Goal: Transaction & Acquisition: Subscribe to service/newsletter

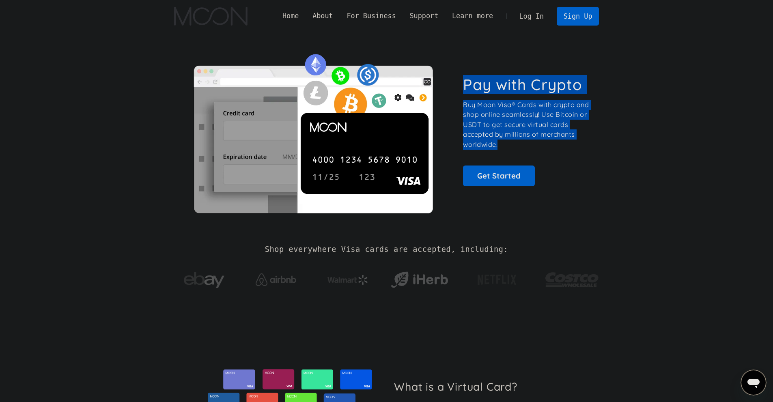
drag, startPoint x: 465, startPoint y: 80, endPoint x: 543, endPoint y: 141, distance: 99.1
click at [543, 141] on div "Pay with Crypto Buy Moon Visa® Cards with crypto and shop online seamlessly! Us…" at bounding box center [526, 130] width 127 height 110
click at [543, 141] on p "Buy Moon Visa® Cards with crypto and shop online seamlessly! Use Bitcoin or USD…" at bounding box center [526, 125] width 127 height 50
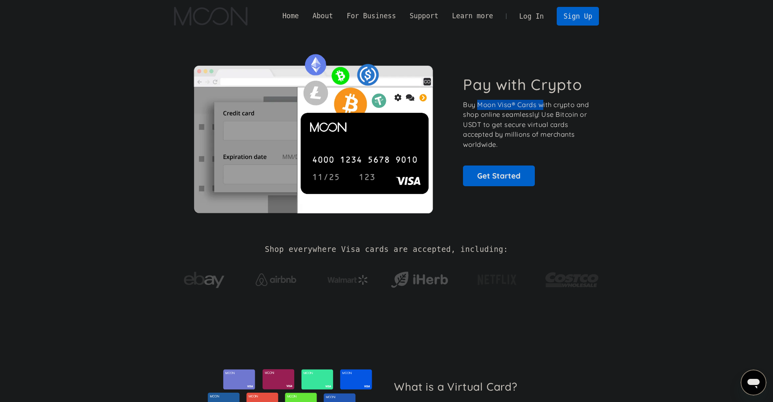
drag, startPoint x: 479, startPoint y: 103, endPoint x: 544, endPoint y: 101, distance: 64.1
click at [544, 101] on p "Buy Moon Visa® Cards with crypto and shop online seamlessly! Use Bitcoin or USD…" at bounding box center [526, 125] width 127 height 50
drag, startPoint x: 269, startPoint y: 254, endPoint x: 435, endPoint y: 60, distance: 255.5
click at [572, 21] on link "Sign Up" at bounding box center [578, 16] width 42 height 18
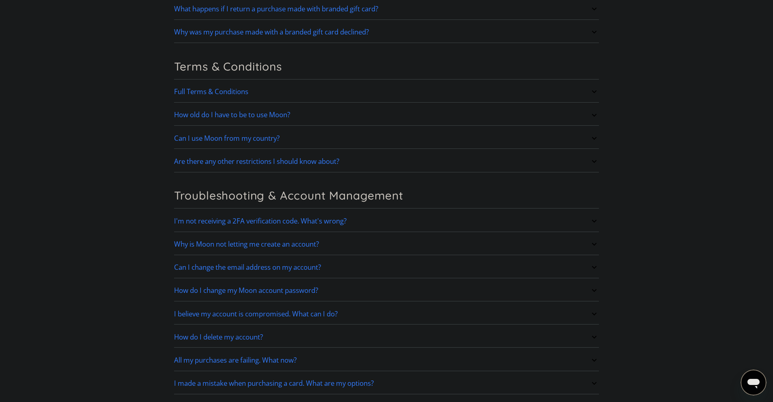
scroll to position [1568, 0]
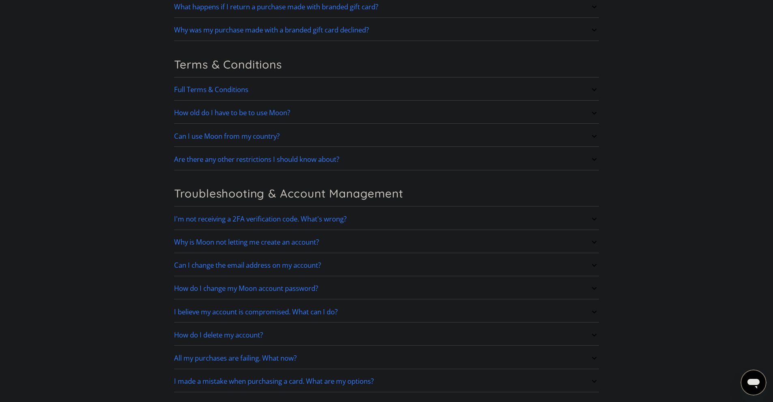
click at [264, 135] on h2 "Can I use Moon from my country?" at bounding box center [226, 136] width 105 height 8
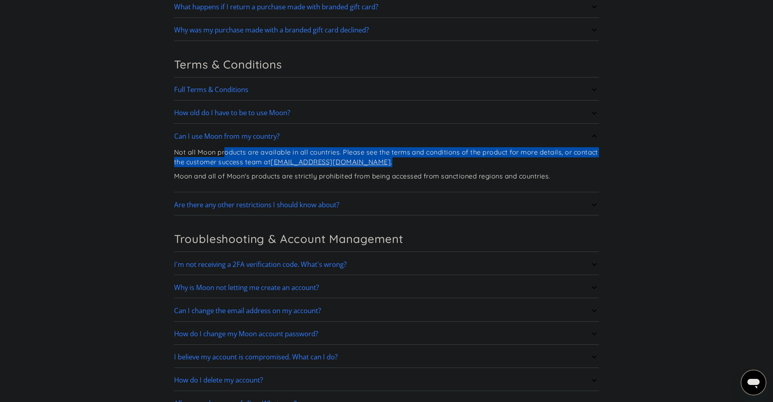
drag, startPoint x: 226, startPoint y: 155, endPoint x: 515, endPoint y: 159, distance: 289.7
click at [515, 159] on p "Not all Moon products are available in all countries. Please see the terms and …" at bounding box center [386, 157] width 425 height 20
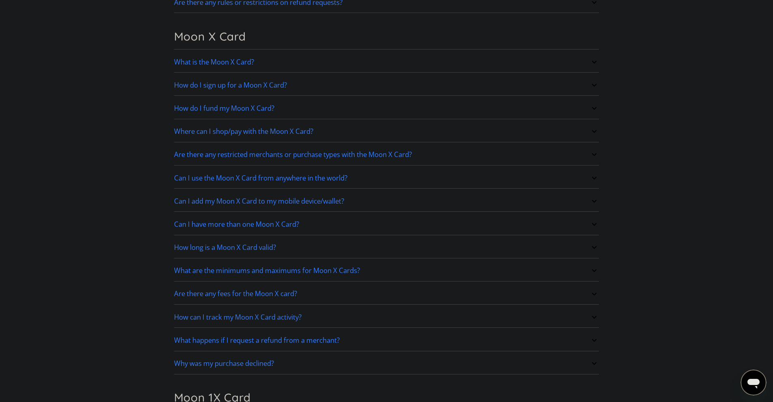
scroll to position [0, 0]
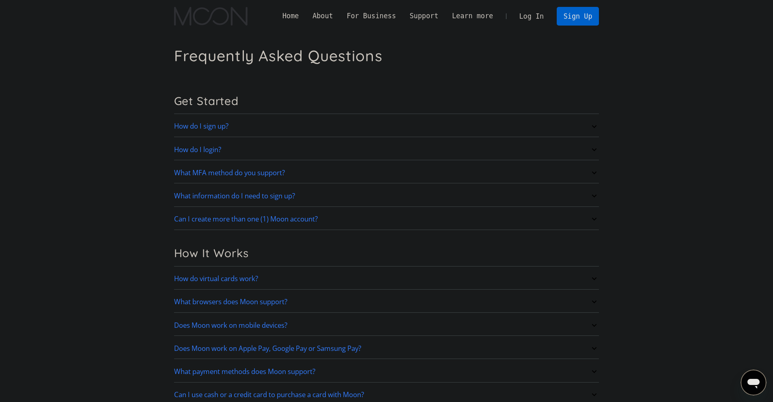
drag, startPoint x: 492, startPoint y: 76, endPoint x: 479, endPoint y: 39, distance: 39.3
click at [587, 18] on link "Sign Up" at bounding box center [578, 16] width 42 height 18
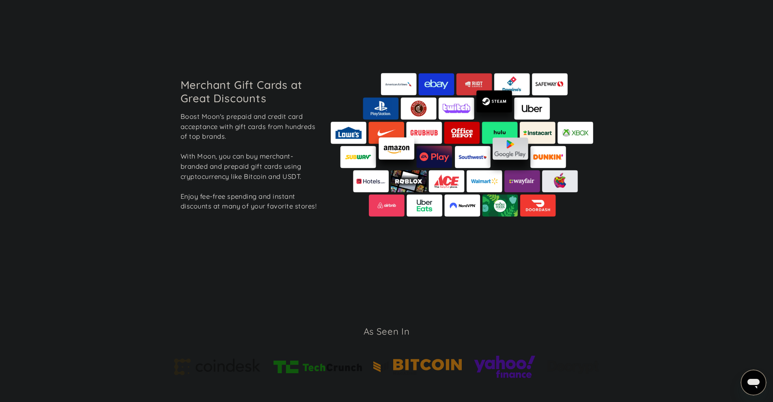
scroll to position [1186, 0]
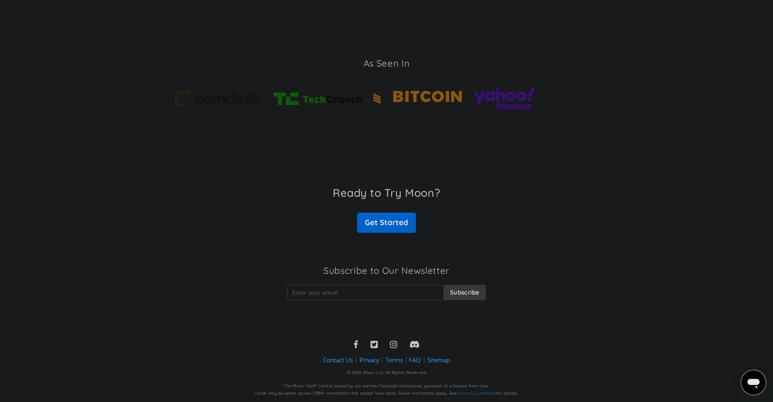
click at [475, 389] on div "The Moon Visa® Card is issued by our partner Financial Institutions, pursuant t…" at bounding box center [387, 386] width 206 height 6
click at [477, 395] on link "Terms & Conditions" at bounding box center [476, 393] width 40 height 5
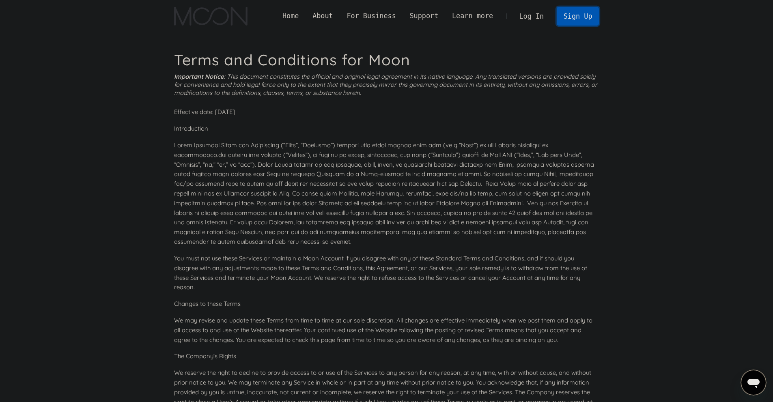
click at [580, 17] on link "Sign Up" at bounding box center [578, 16] width 42 height 18
